Goal: Task Accomplishment & Management: Use online tool/utility

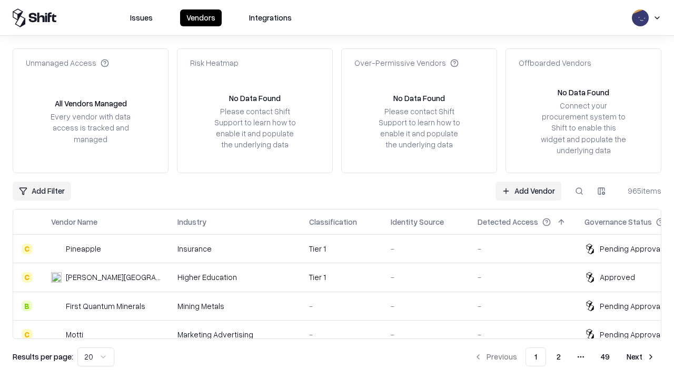
click at [528, 191] on link "Add Vendor" at bounding box center [528, 191] width 66 height 19
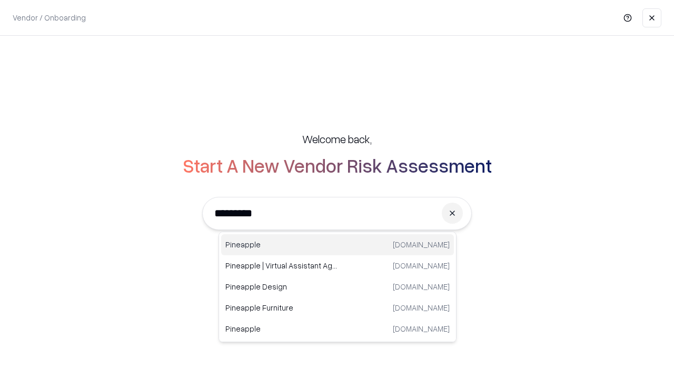
click at [337, 245] on div "Pineapple [DOMAIN_NAME]" at bounding box center [337, 244] width 233 height 21
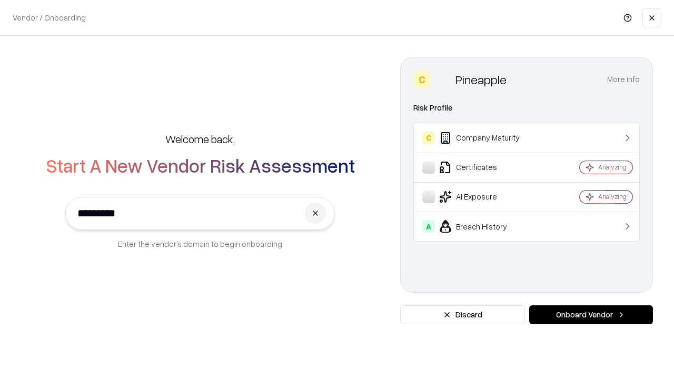
type input "*********"
click at [591, 315] on button "Onboard Vendor" at bounding box center [591, 314] width 124 height 19
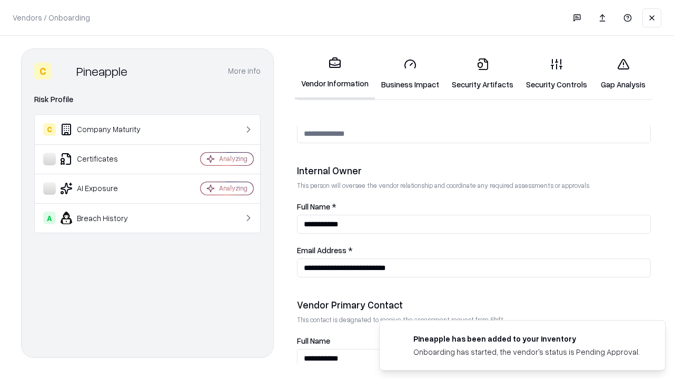
scroll to position [545, 0]
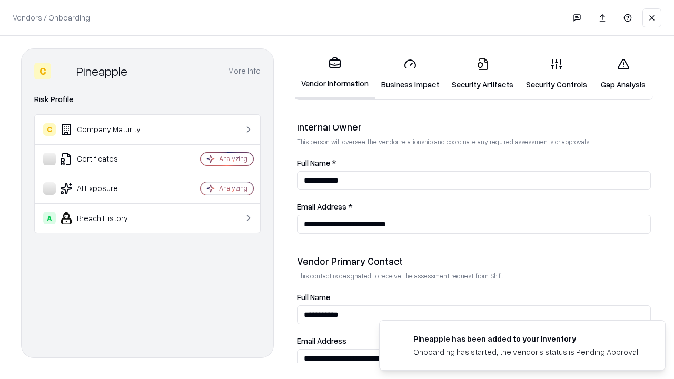
click at [410, 74] on link "Business Impact" at bounding box center [410, 73] width 71 height 49
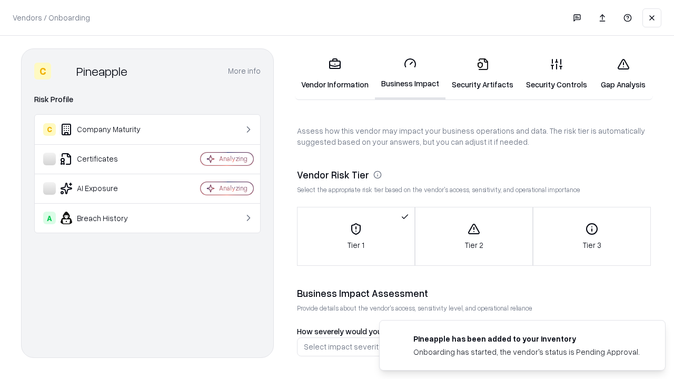
click at [482, 74] on link "Security Artifacts" at bounding box center [482, 73] width 74 height 49
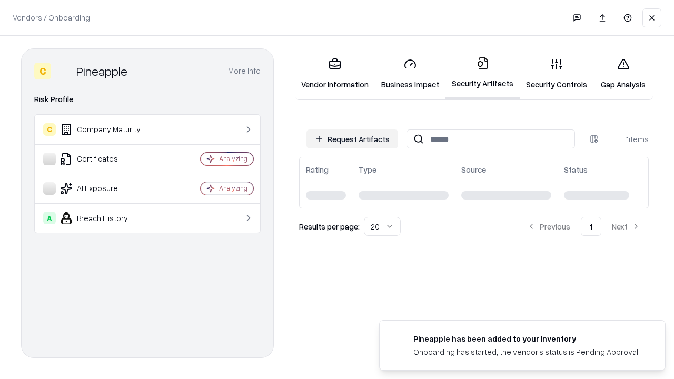
click at [352, 139] on button "Request Artifacts" at bounding box center [352, 138] width 92 height 19
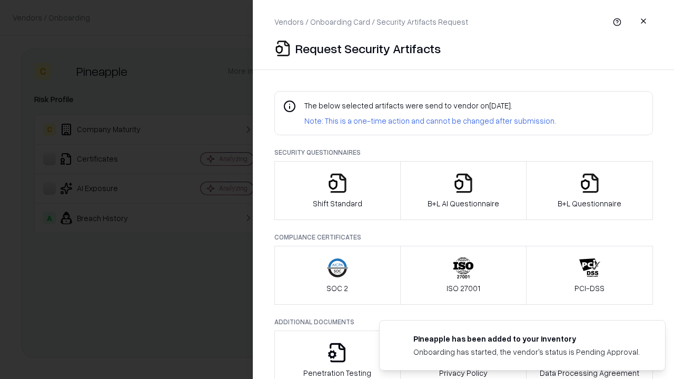
click at [337, 191] on icon "button" at bounding box center [337, 183] width 21 height 21
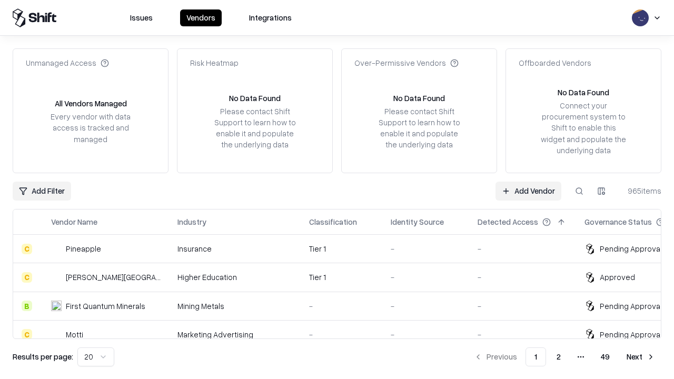
click at [528, 191] on link "Add Vendor" at bounding box center [528, 191] width 66 height 19
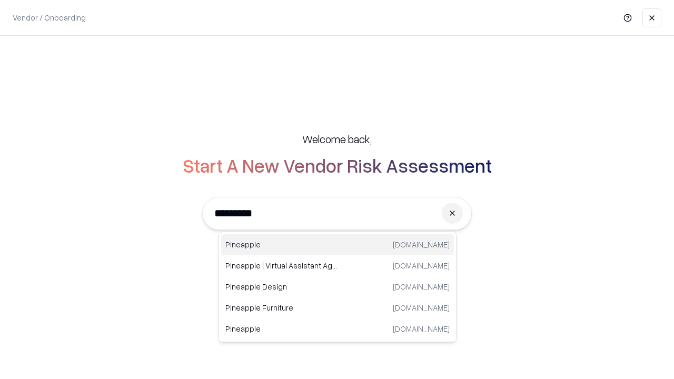
click at [337, 245] on div "Pineapple [DOMAIN_NAME]" at bounding box center [337, 244] width 233 height 21
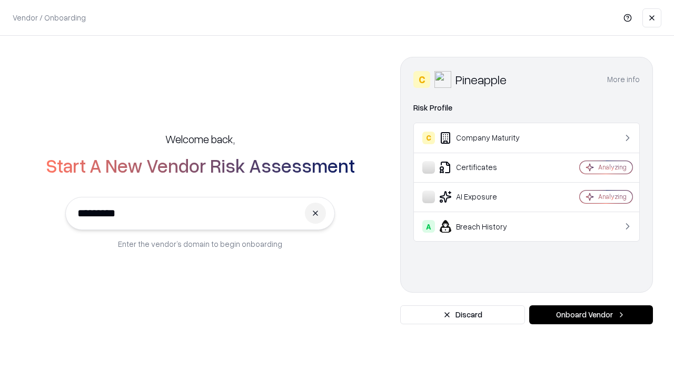
type input "*********"
click at [591, 315] on button "Onboard Vendor" at bounding box center [591, 314] width 124 height 19
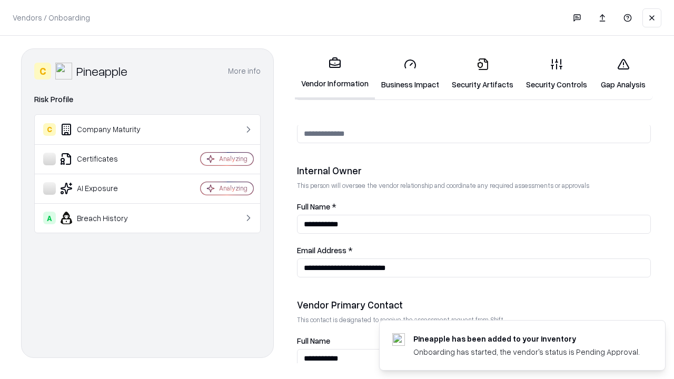
scroll to position [545, 0]
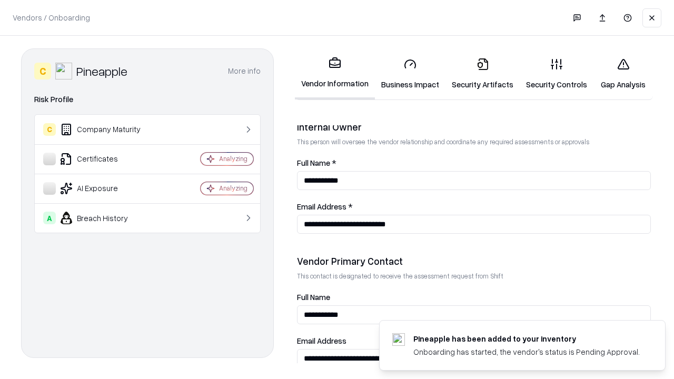
click at [623, 74] on link "Gap Analysis" at bounding box center [622, 73] width 59 height 49
